Goal: Find specific page/section: Find specific page/section

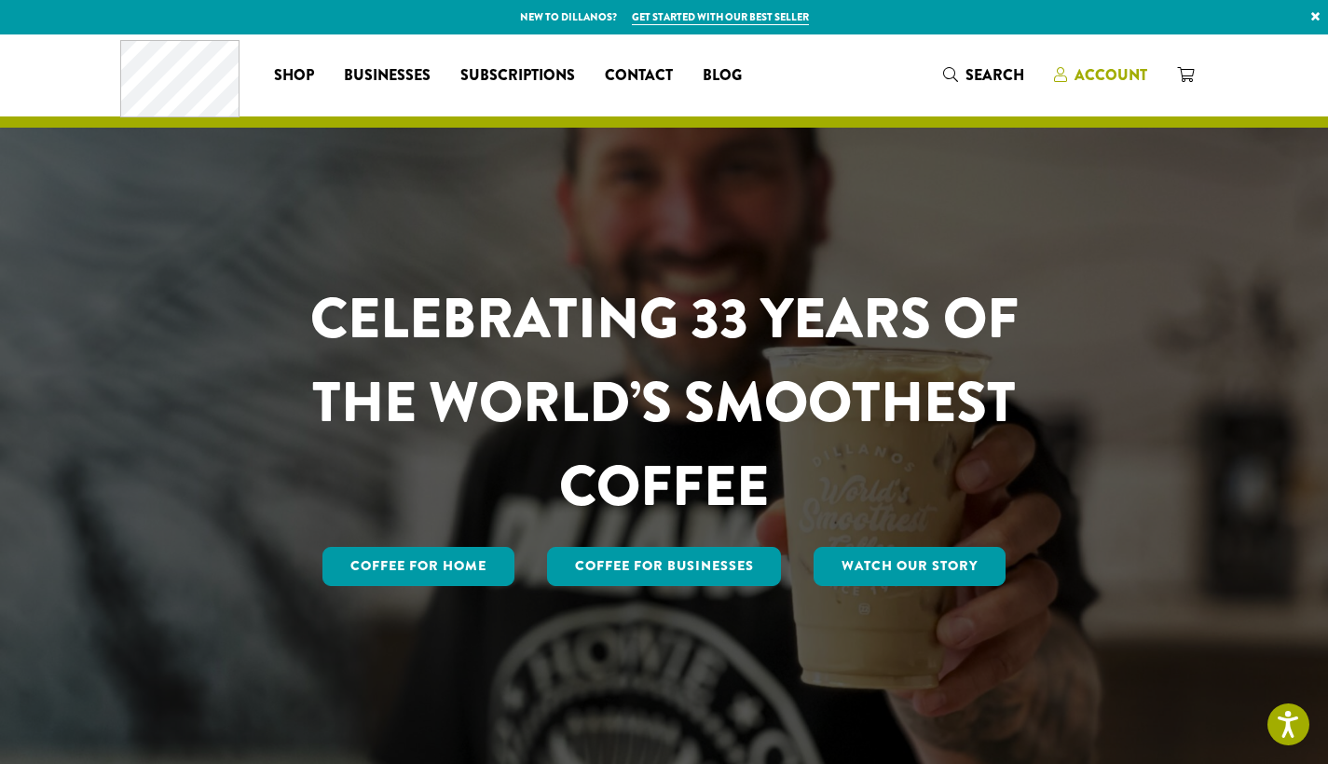
click at [1102, 70] on span "Account" at bounding box center [1111, 74] width 73 height 21
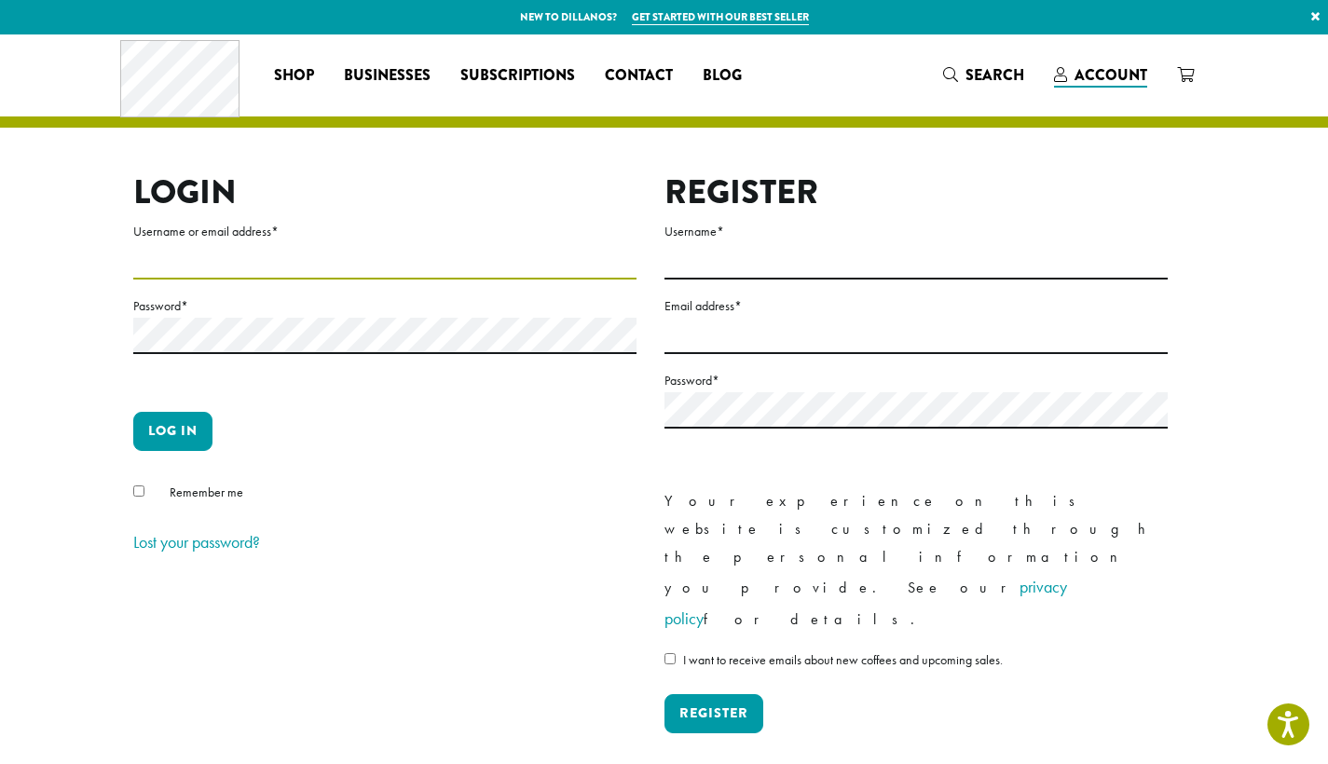
type input "**********"
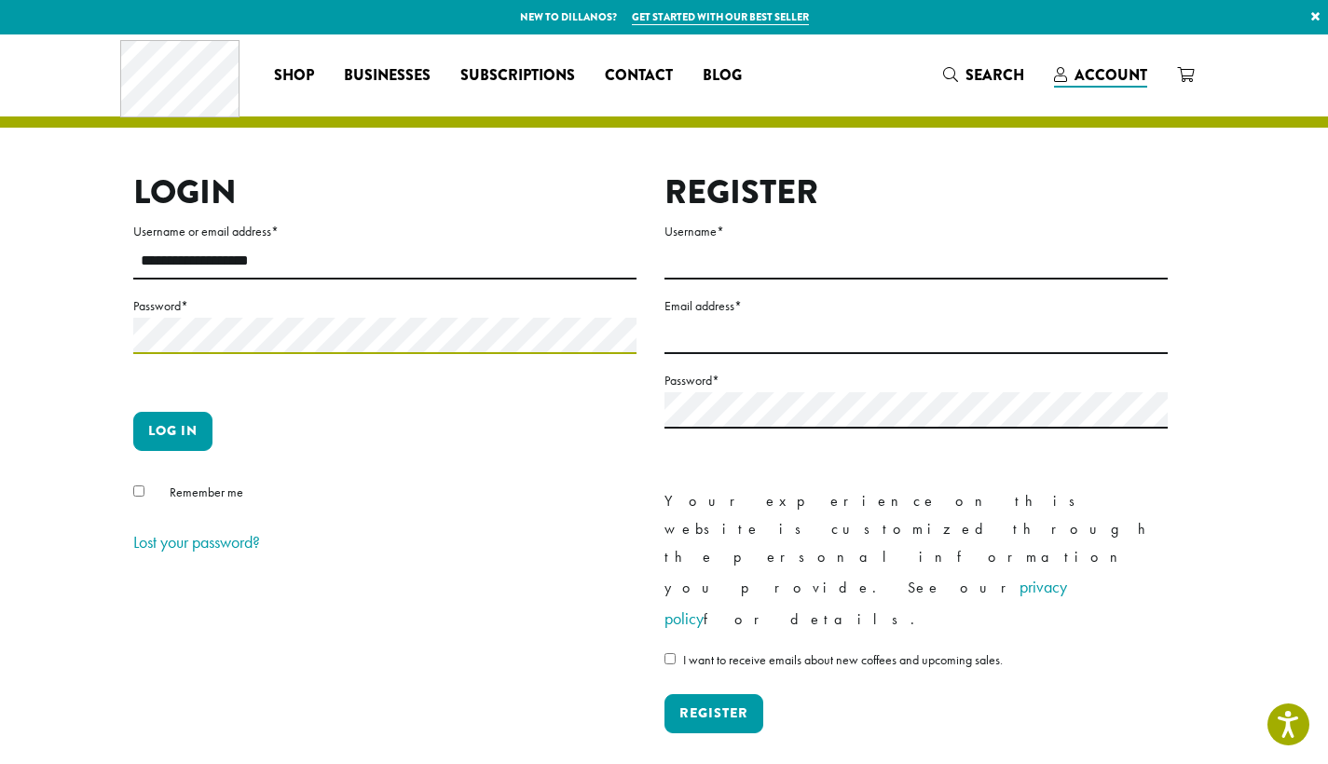
click at [172, 431] on button "Log in" at bounding box center [172, 431] width 79 height 39
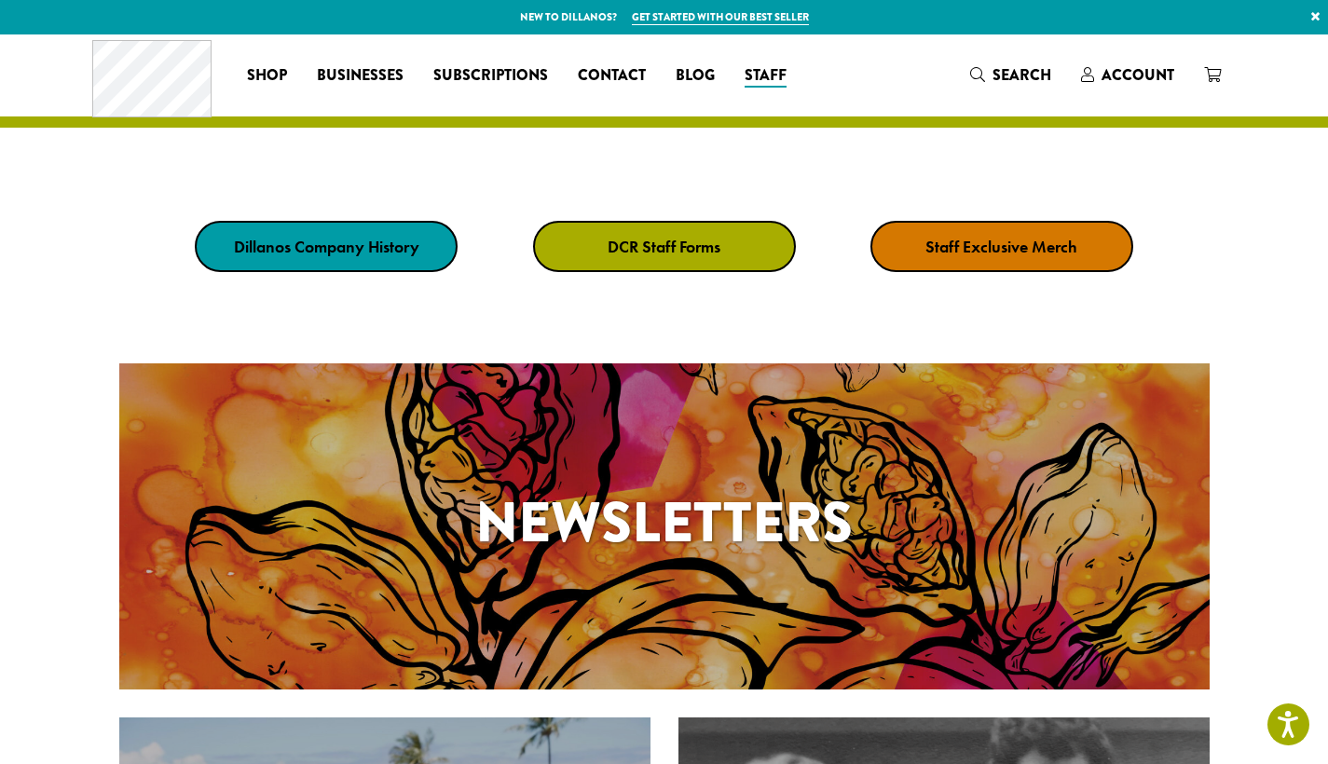
click at [633, 244] on strong "DCR Staff Forms" at bounding box center [664, 246] width 113 height 21
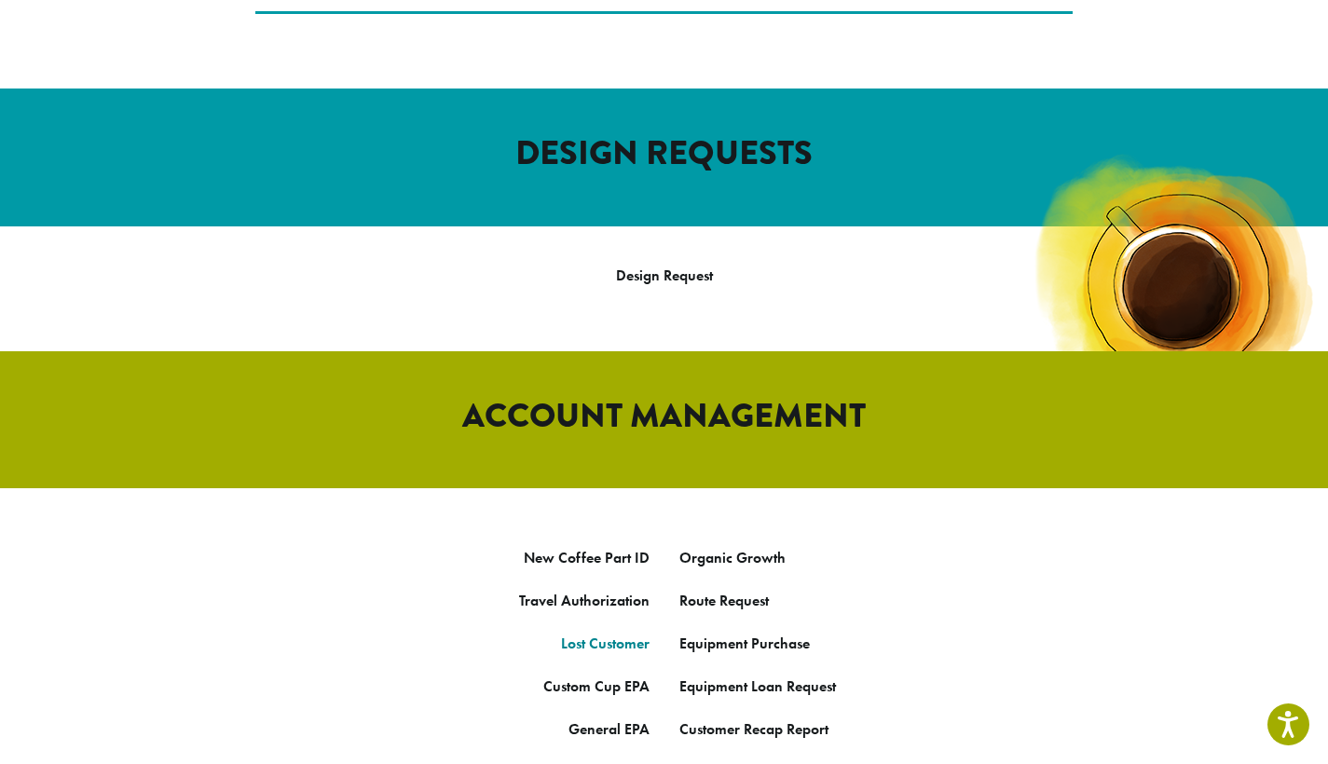
scroll to position [671, 0]
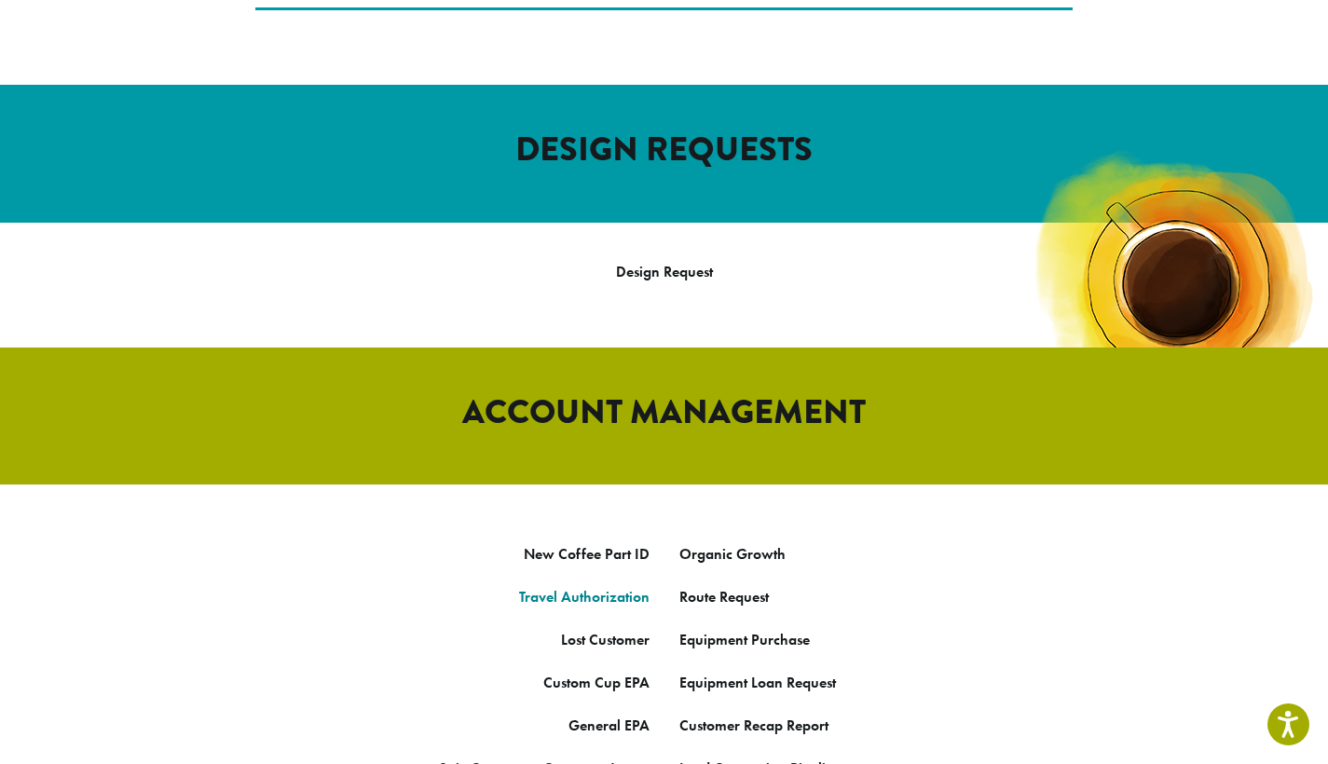
click at [598, 587] on link "Travel Authorization" at bounding box center [584, 597] width 130 height 20
